Goal: Information Seeking & Learning: Learn about a topic

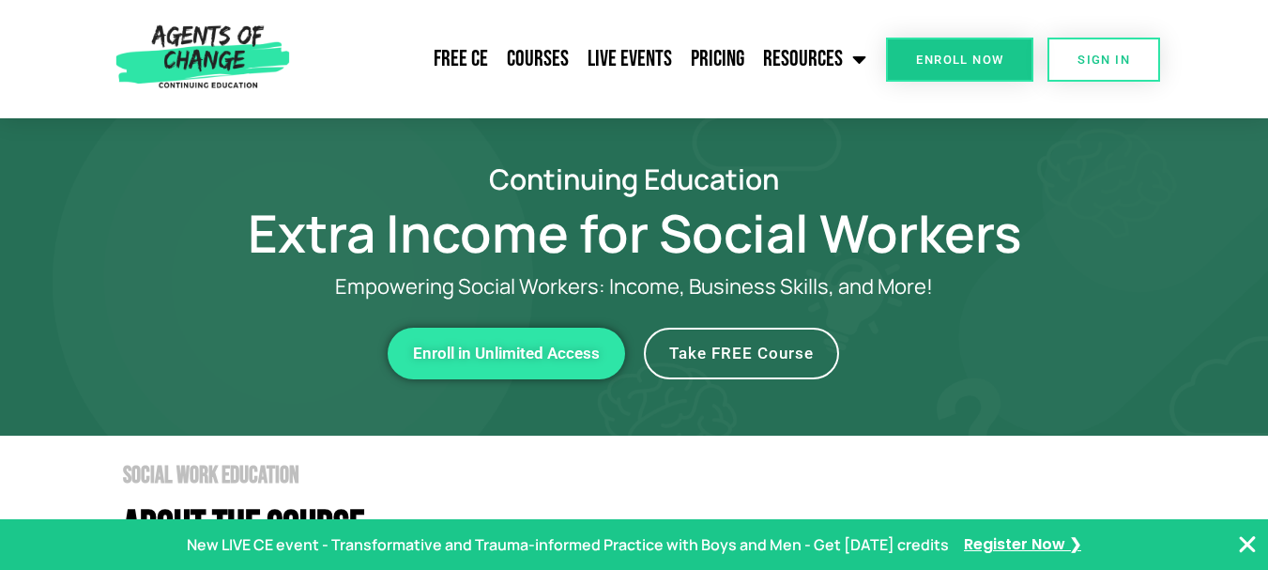
click at [746, 367] on link "Take FREE Course" at bounding box center [741, 353] width 195 height 52
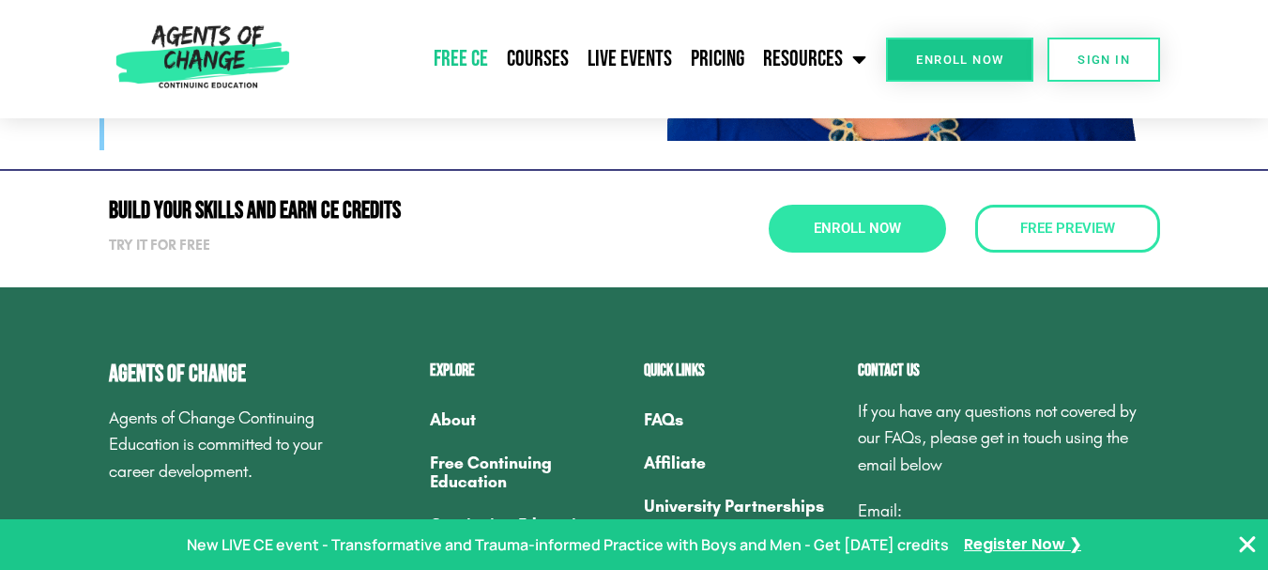
scroll to position [6276, 0]
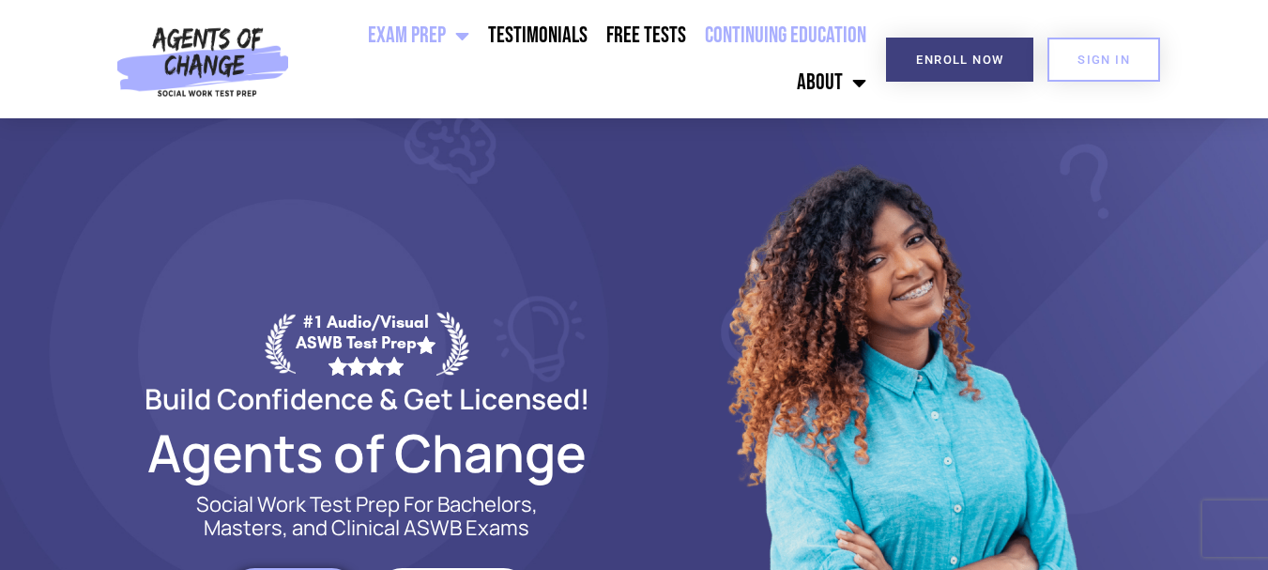
click at [754, 36] on link "Continuing Education" at bounding box center [785, 35] width 180 height 47
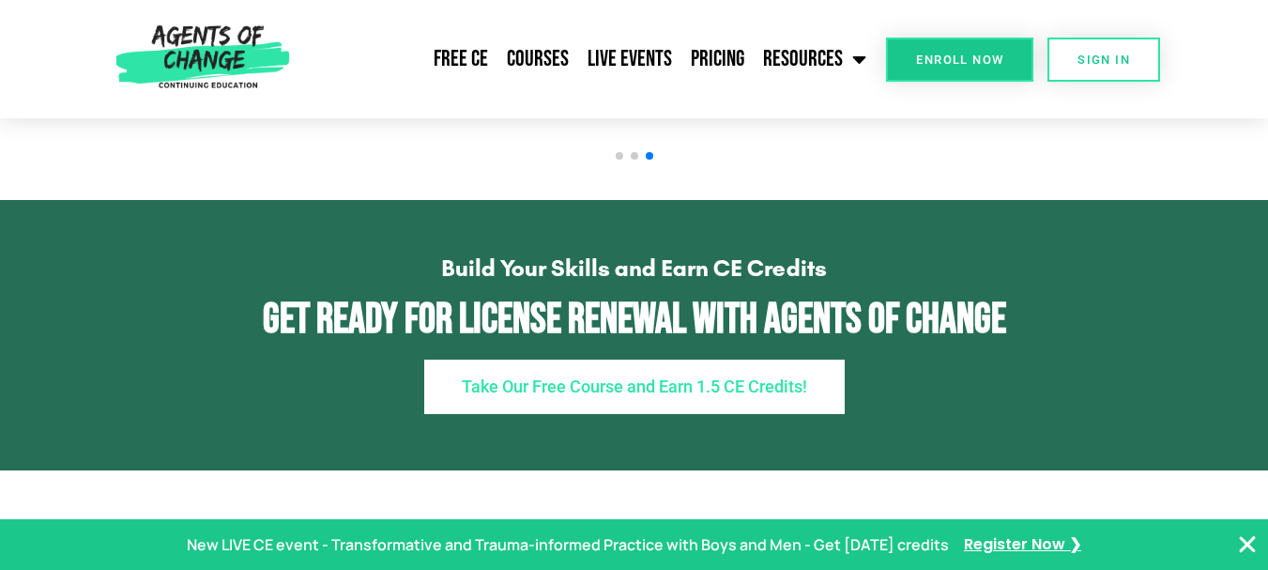
scroll to position [2588, 0]
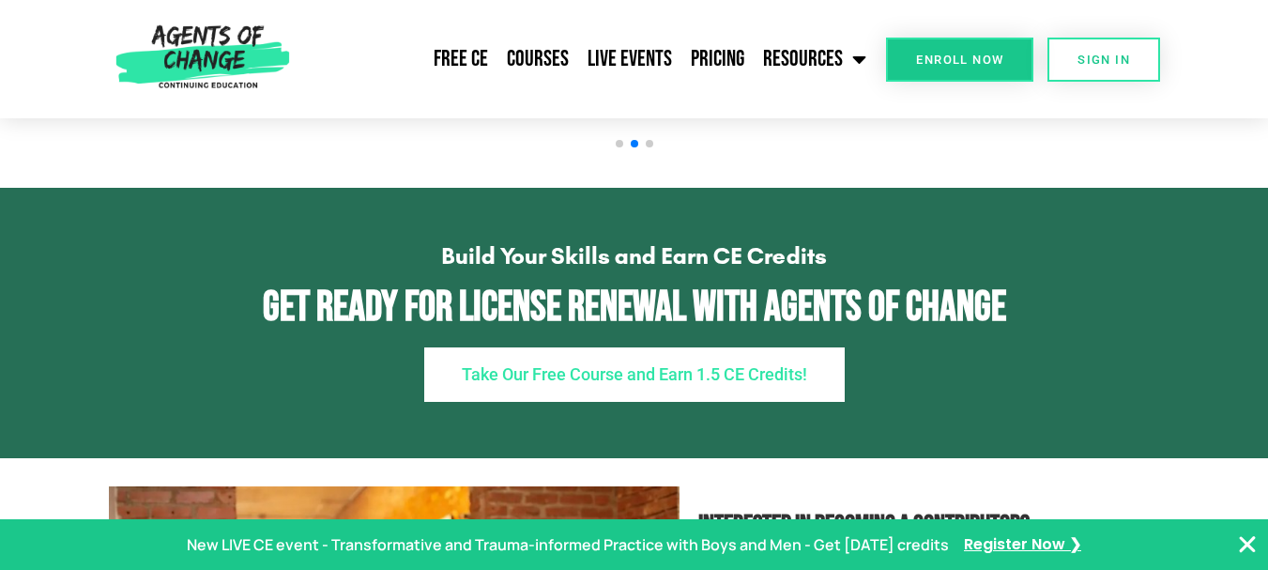
drag, startPoint x: 1278, startPoint y: 41, endPoint x: 1317, endPoint y: 239, distance: 201.9
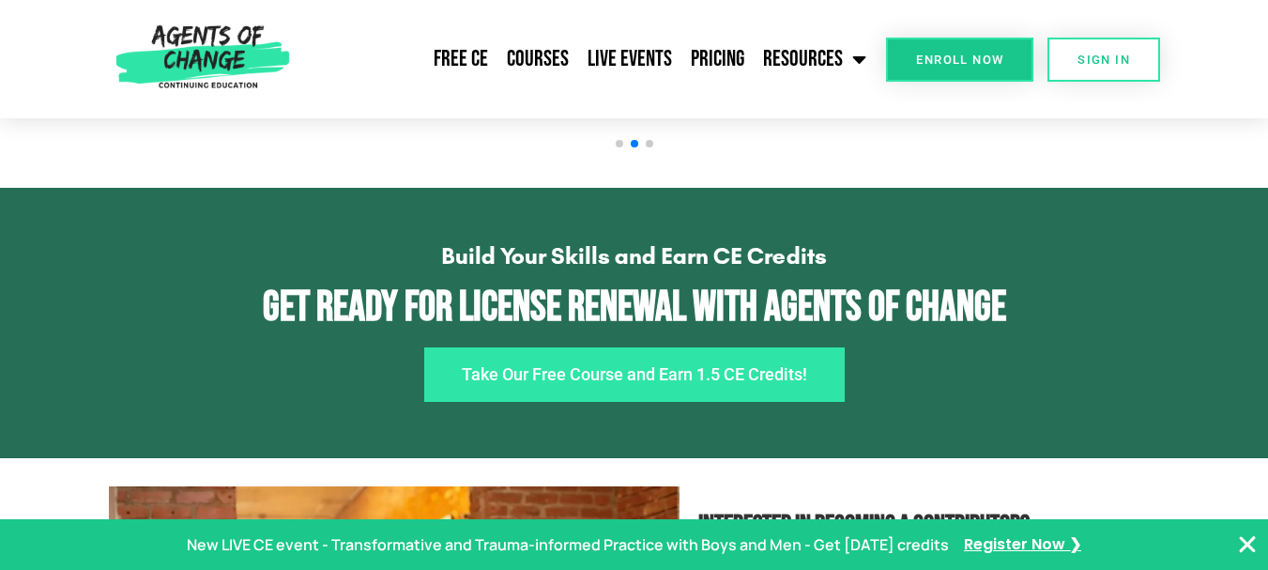
click at [730, 383] on span "Take Our Free Course and Earn 1.5 CE Credits!" at bounding box center [634, 374] width 345 height 17
